Goal: Information Seeking & Learning: Learn about a topic

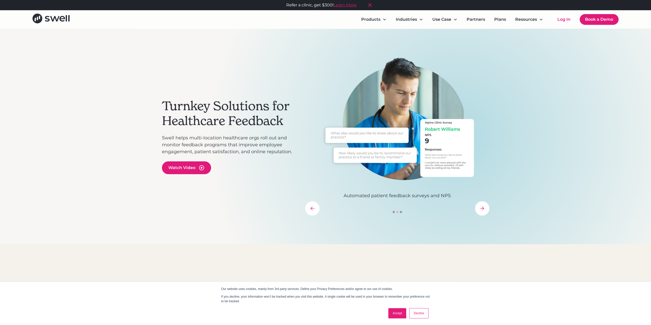
click at [396, 316] on link "Accept" at bounding box center [397, 313] width 18 height 10
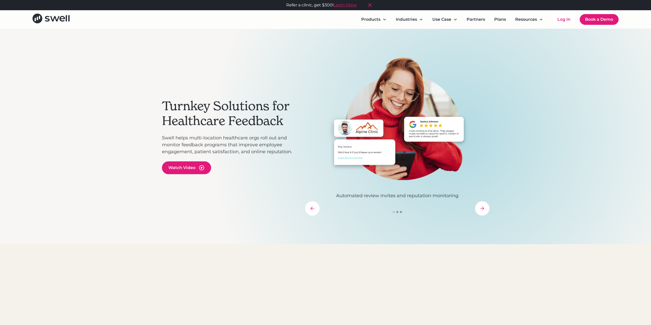
click at [187, 29] on div "Turnkey Solutions for Healthcare Feedback Swell helps multi-location healthcare…" at bounding box center [325, 137] width 327 height 216
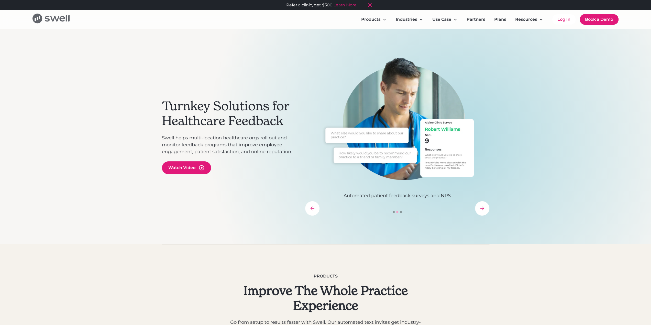
click at [60, 16] on icon "home" at bounding box center [50, 19] width 37 height 10
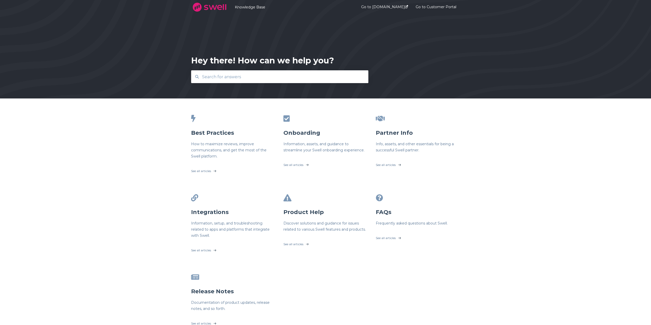
click at [570, 222] on div " Best Practices How to maximize reviews, improve communications, and get the m…" at bounding box center [325, 222] width 651 height 248
drag, startPoint x: 12, startPoint y: 102, endPoint x: 48, endPoint y: 90, distance: 37.7
click at [13, 102] on div " Best Practices How to maximize reviews, improve communications, and get the m…" at bounding box center [325, 222] width 651 height 248
drag, startPoint x: 192, startPoint y: 58, endPoint x: 402, endPoint y: 59, distance: 210.2
click at [403, 59] on div "Hey there! How can we help you?" at bounding box center [325, 69] width 279 height 28
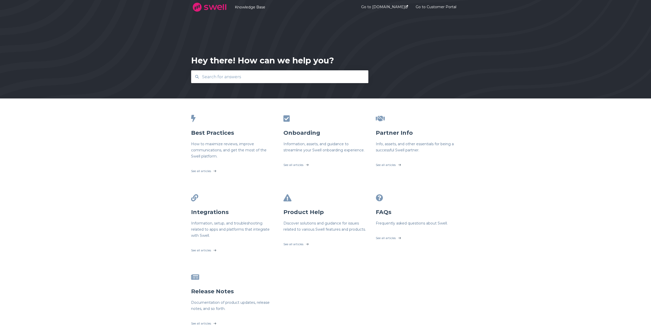
click at [402, 59] on div "Hey there! How can we help you?" at bounding box center [325, 69] width 279 height 28
click at [546, 223] on div " Best Practices How to maximize reviews, improve communications, and get the m…" at bounding box center [325, 222] width 651 height 248
drag, startPoint x: 114, startPoint y: 142, endPoint x: 111, endPoint y: 142, distance: 2.8
click at [114, 142] on div " Best Practices How to maximize reviews, improve communications, and get the m…" at bounding box center [325, 222] width 651 height 248
click at [487, 101] on div " Best Practices How to maximize reviews, improve communications, and get the m…" at bounding box center [325, 222] width 651 height 248
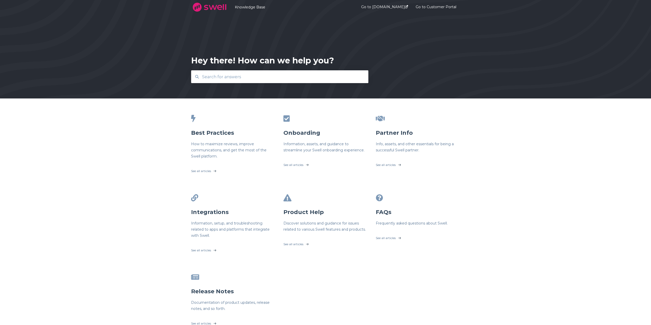
click at [129, 140] on div " Best Practices How to maximize reviews, improve communications, and get the m…" at bounding box center [325, 222] width 651 height 248
click at [114, 163] on div " Best Practices How to maximize reviews, improve communications, and get the m…" at bounding box center [325, 222] width 651 height 248
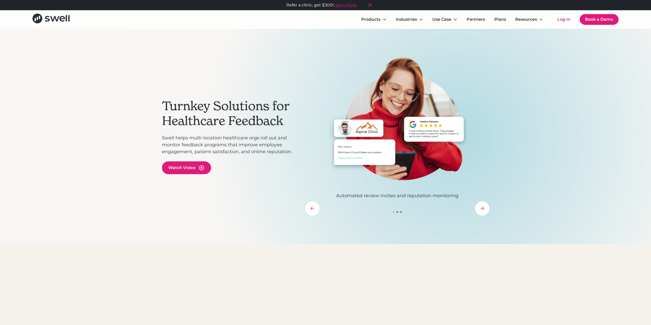
click at [142, 114] on div "Turnkey Solutions for Healthcare Feedback Swell helps multi-location healthcare…" at bounding box center [325, 137] width 651 height 216
